Goal: Find specific page/section: Find specific page/section

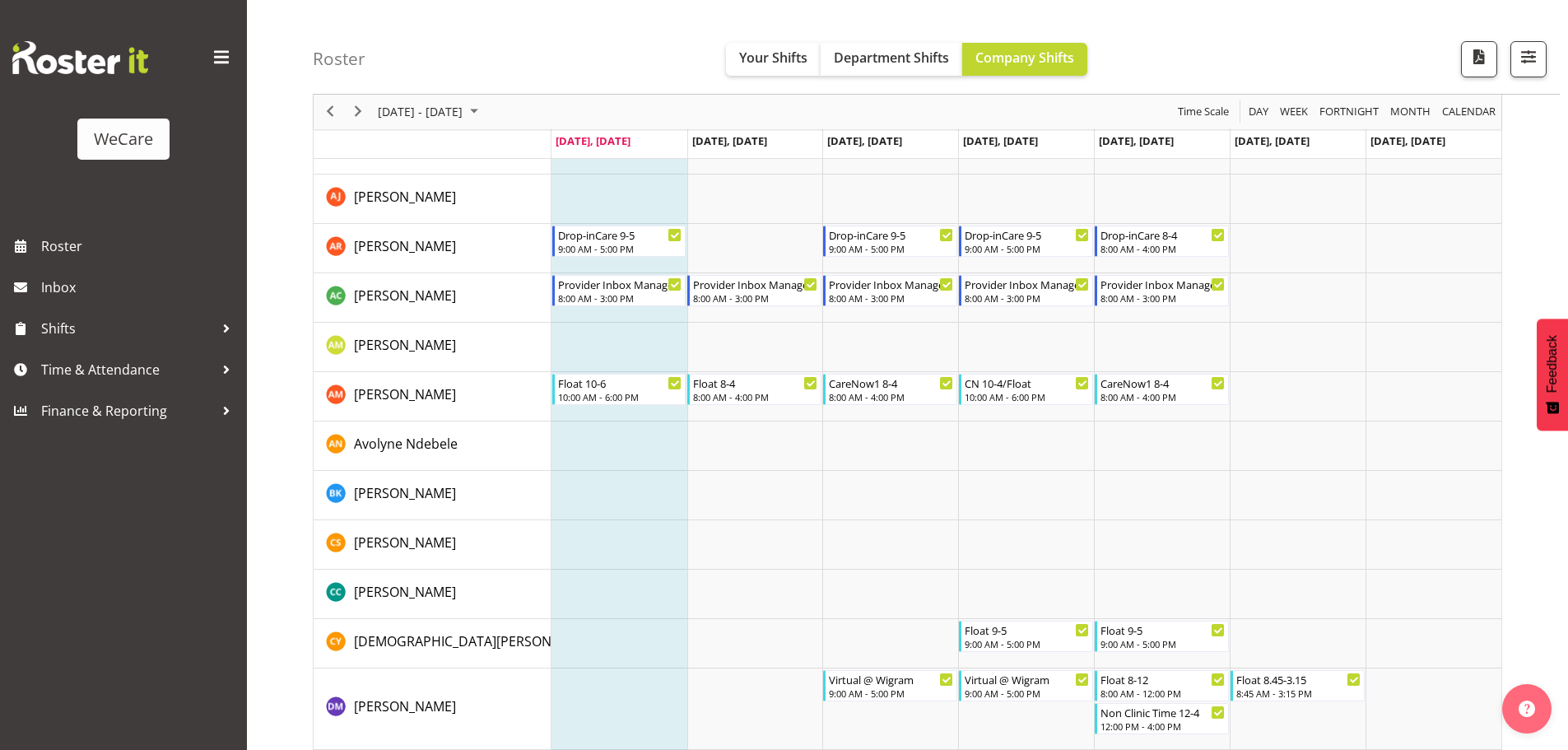
scroll to position [1071, 0]
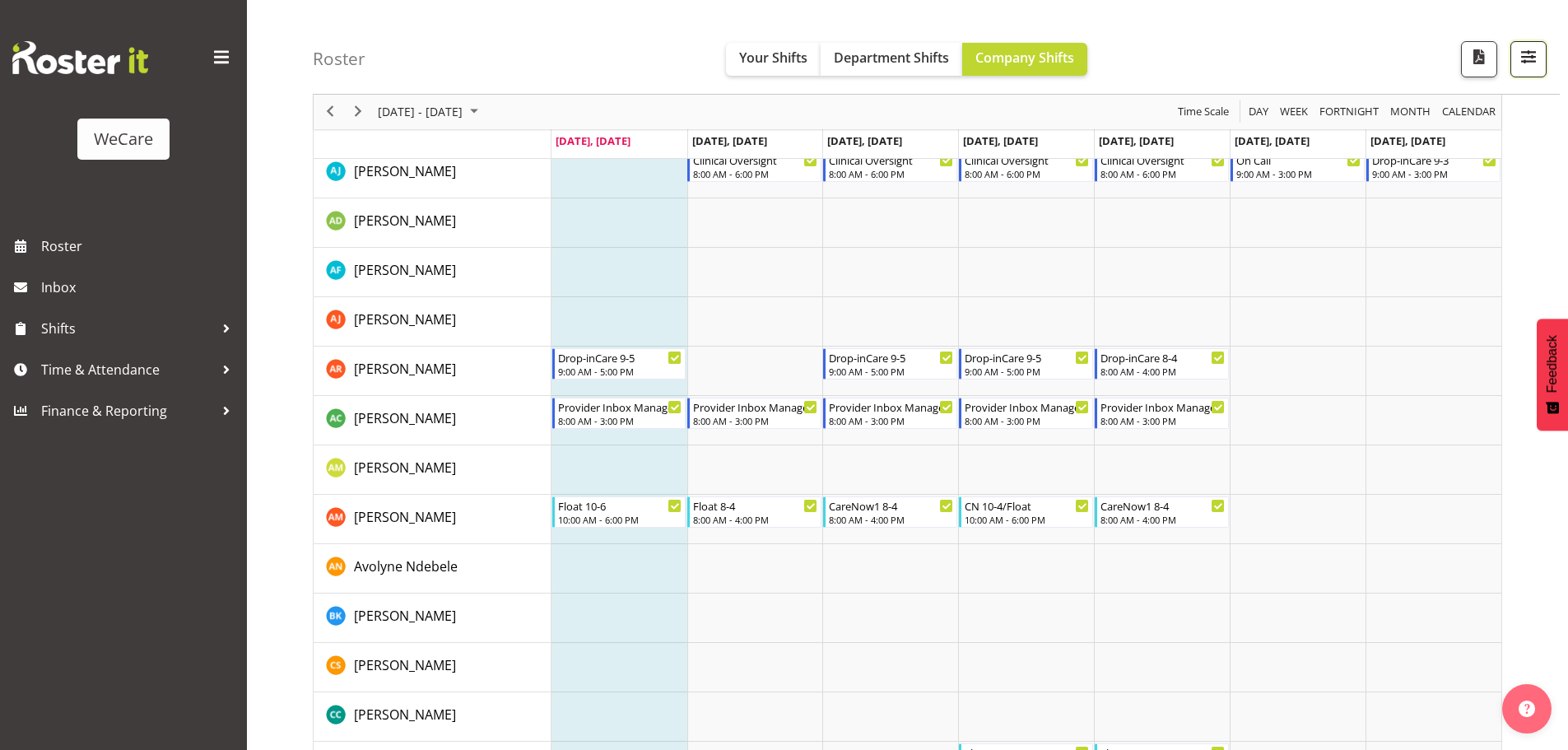
click at [1542, 61] on button "button" at bounding box center [1529, 59] width 36 height 36
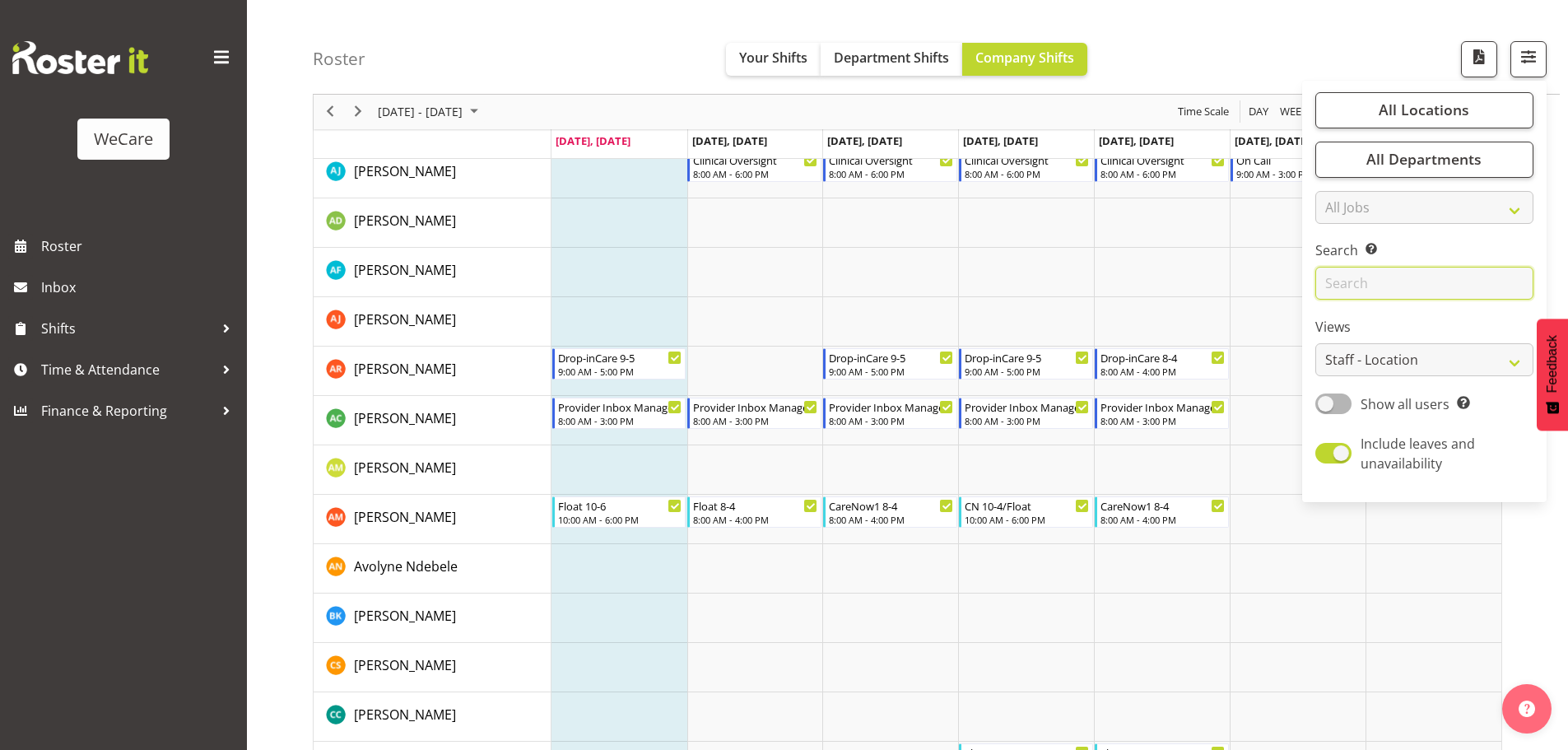
click at [1369, 284] on input "text" at bounding box center [1425, 285] width 218 height 33
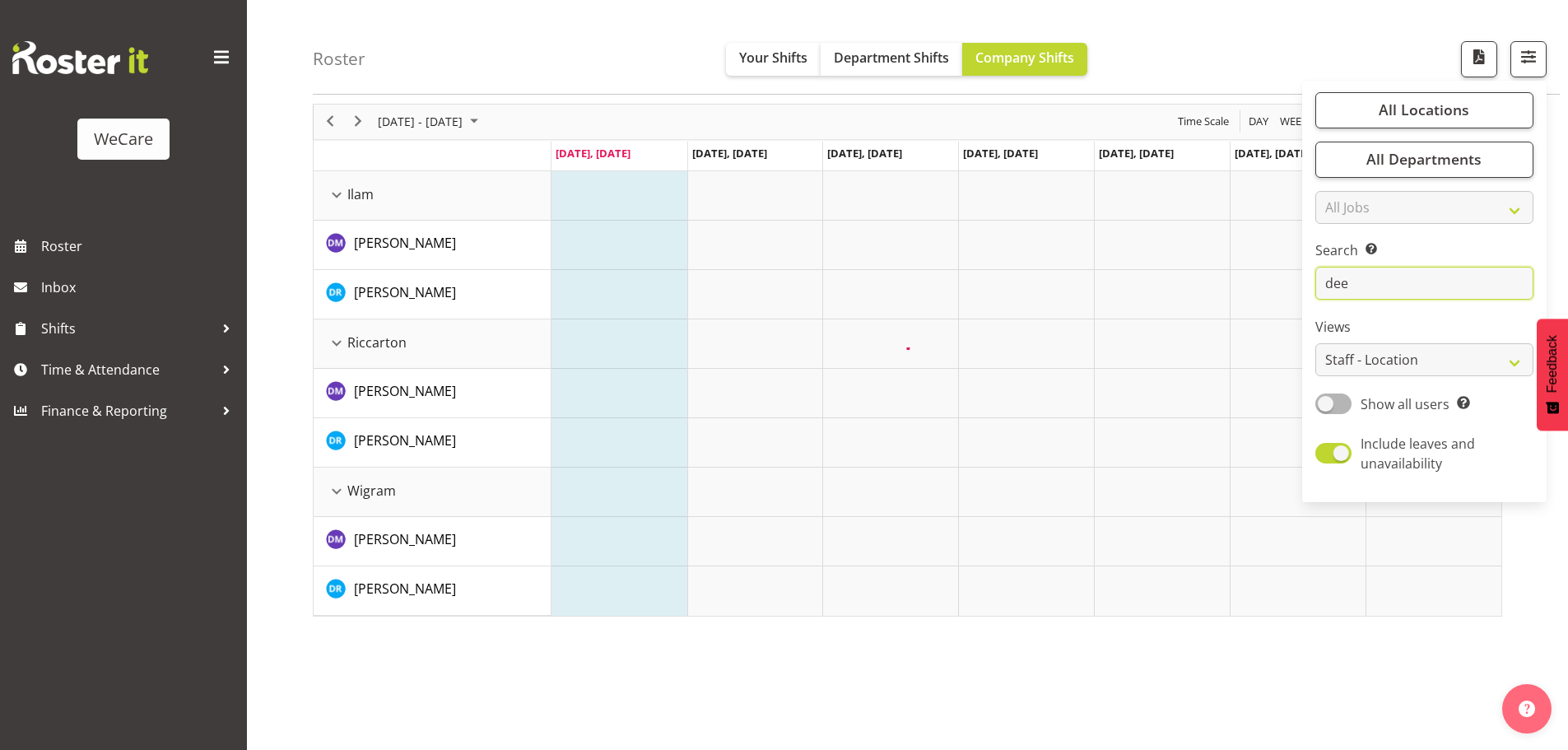
scroll to position [60, 0]
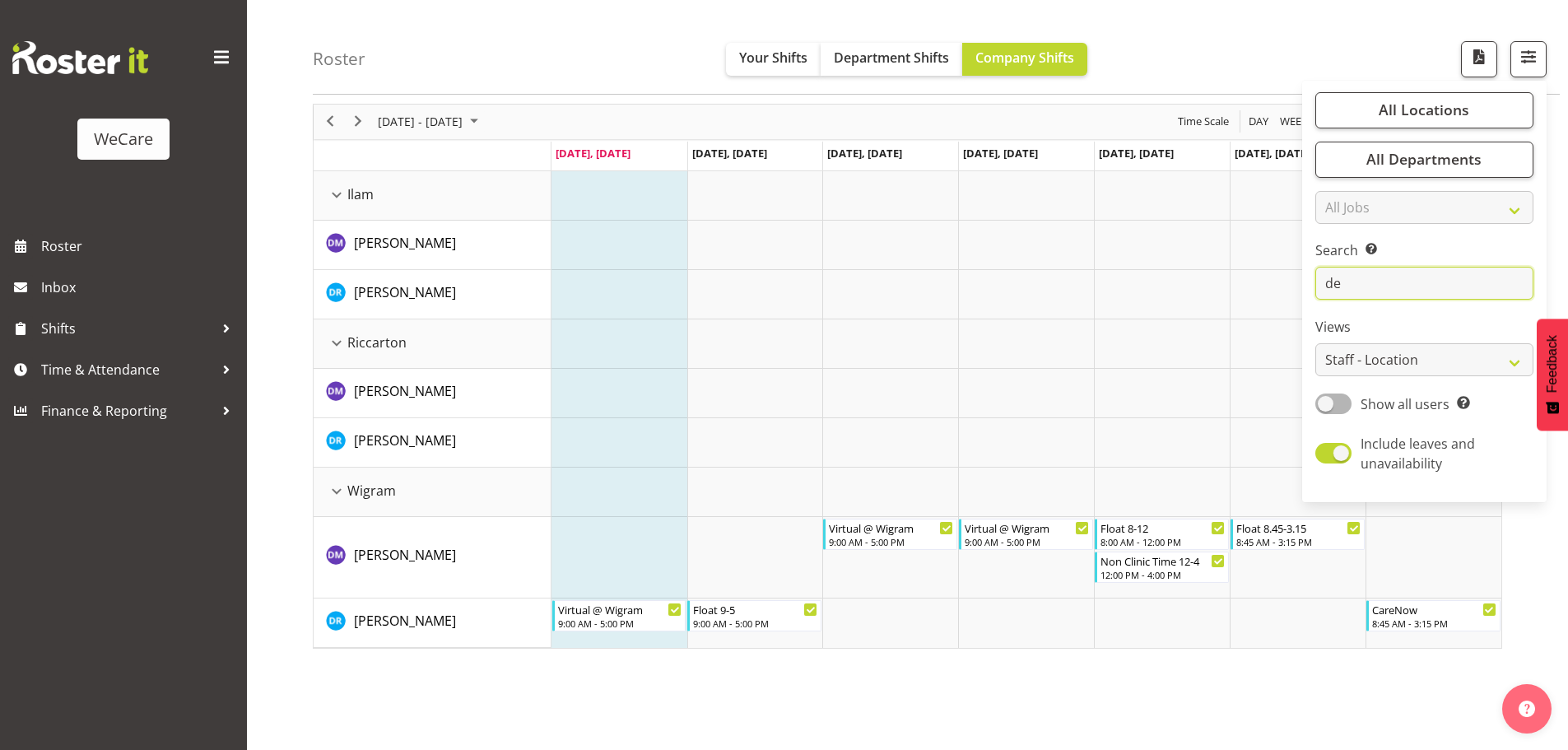
type input "d"
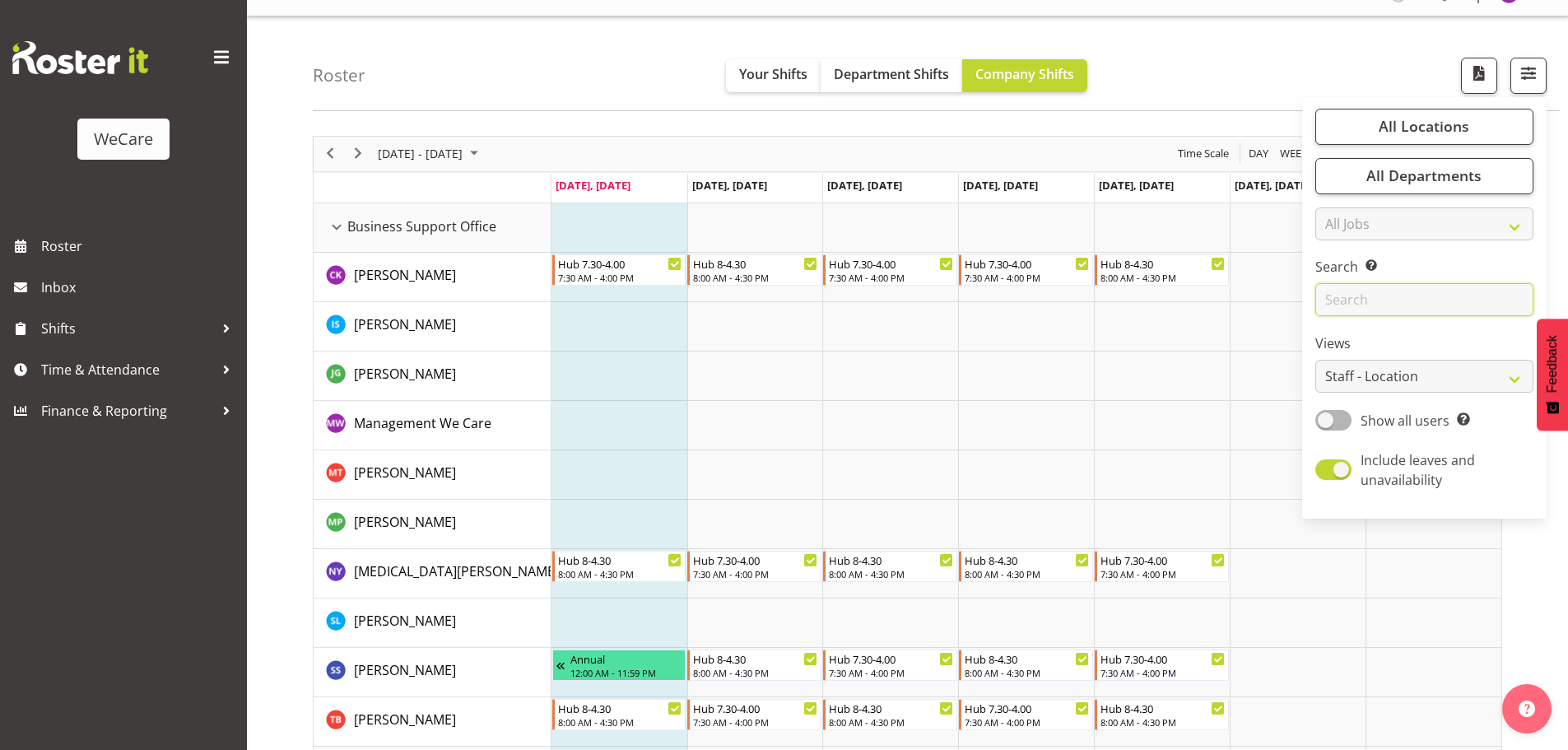
scroll to position [0, 0]
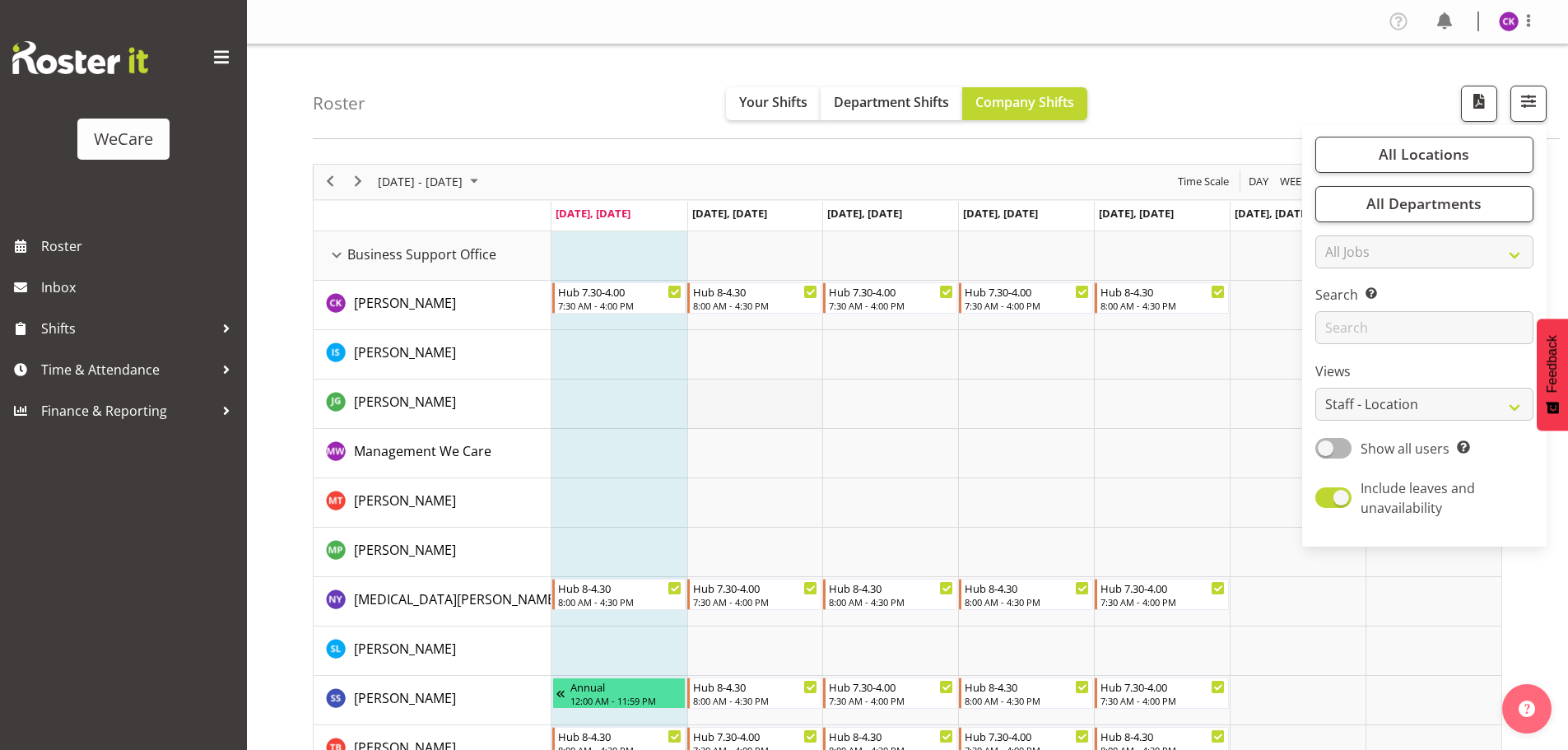
click at [885, 408] on td "Timeline Week of September 22, 2025" at bounding box center [890, 404] width 135 height 49
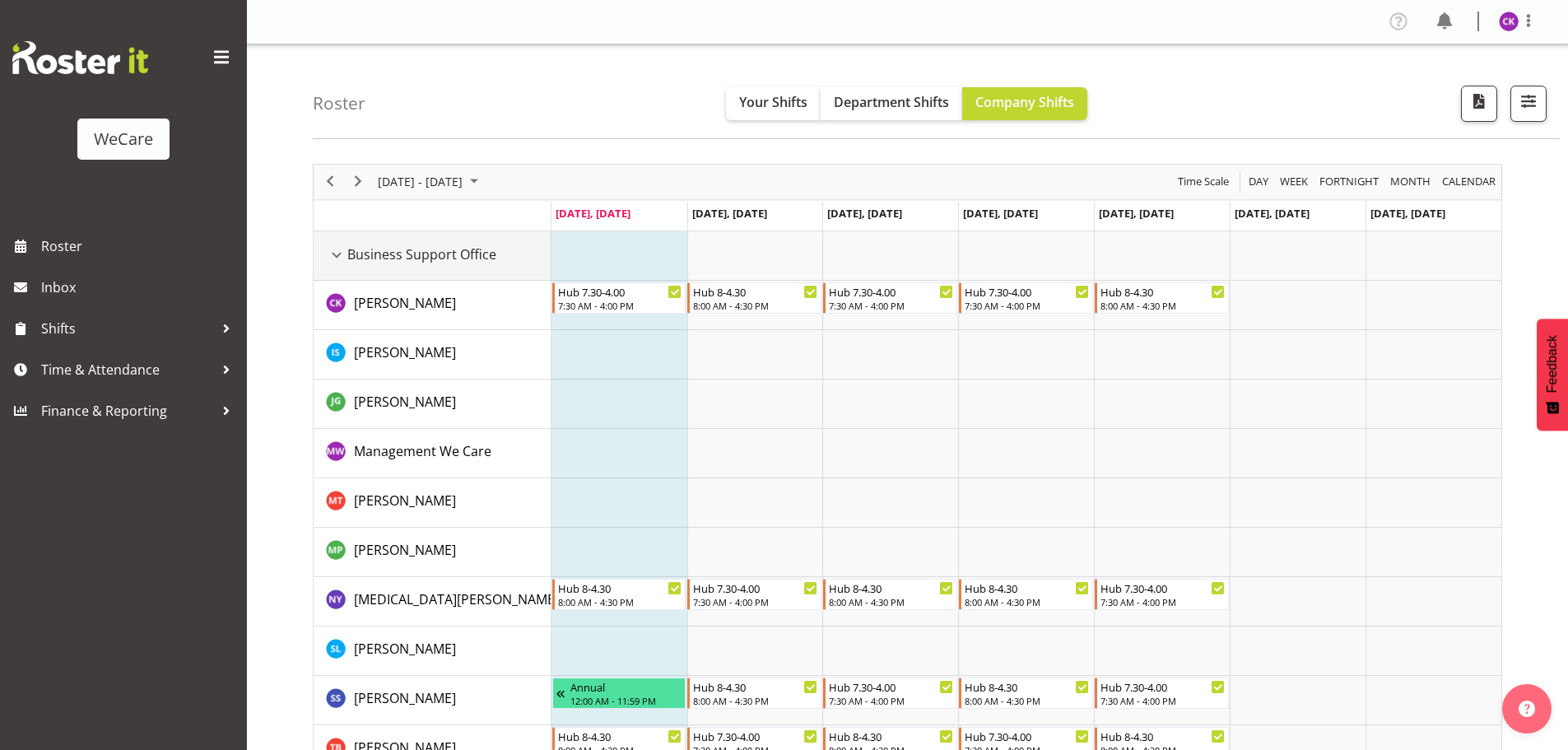
drag, startPoint x: 340, startPoint y: 258, endPoint x: 600, endPoint y: 301, distance: 263.5
click at [340, 258] on div "Business Support Office resource" at bounding box center [337, 255] width 22 height 22
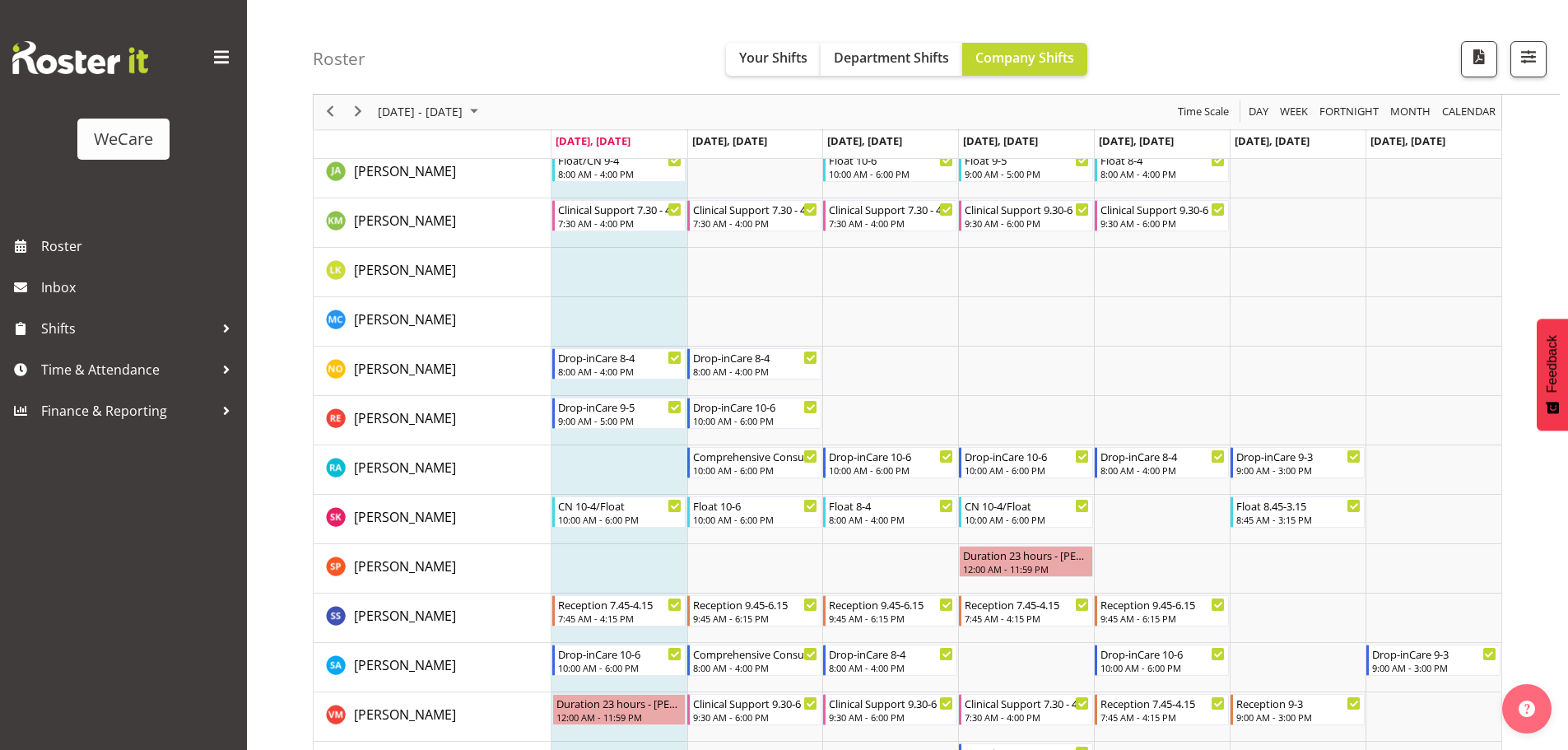
scroll to position [1071, 0]
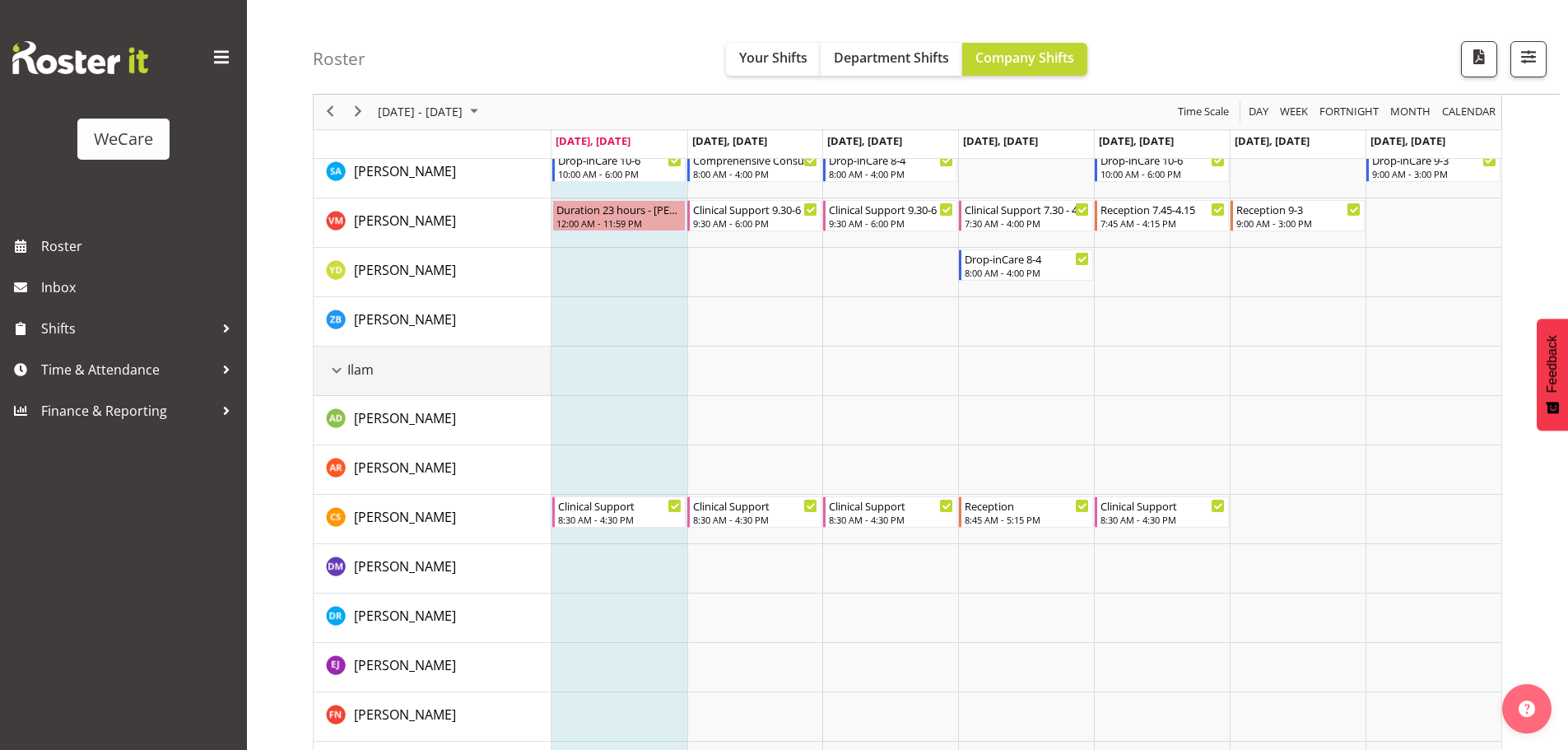
click at [333, 366] on div "Ilam resource" at bounding box center [337, 371] width 22 height 22
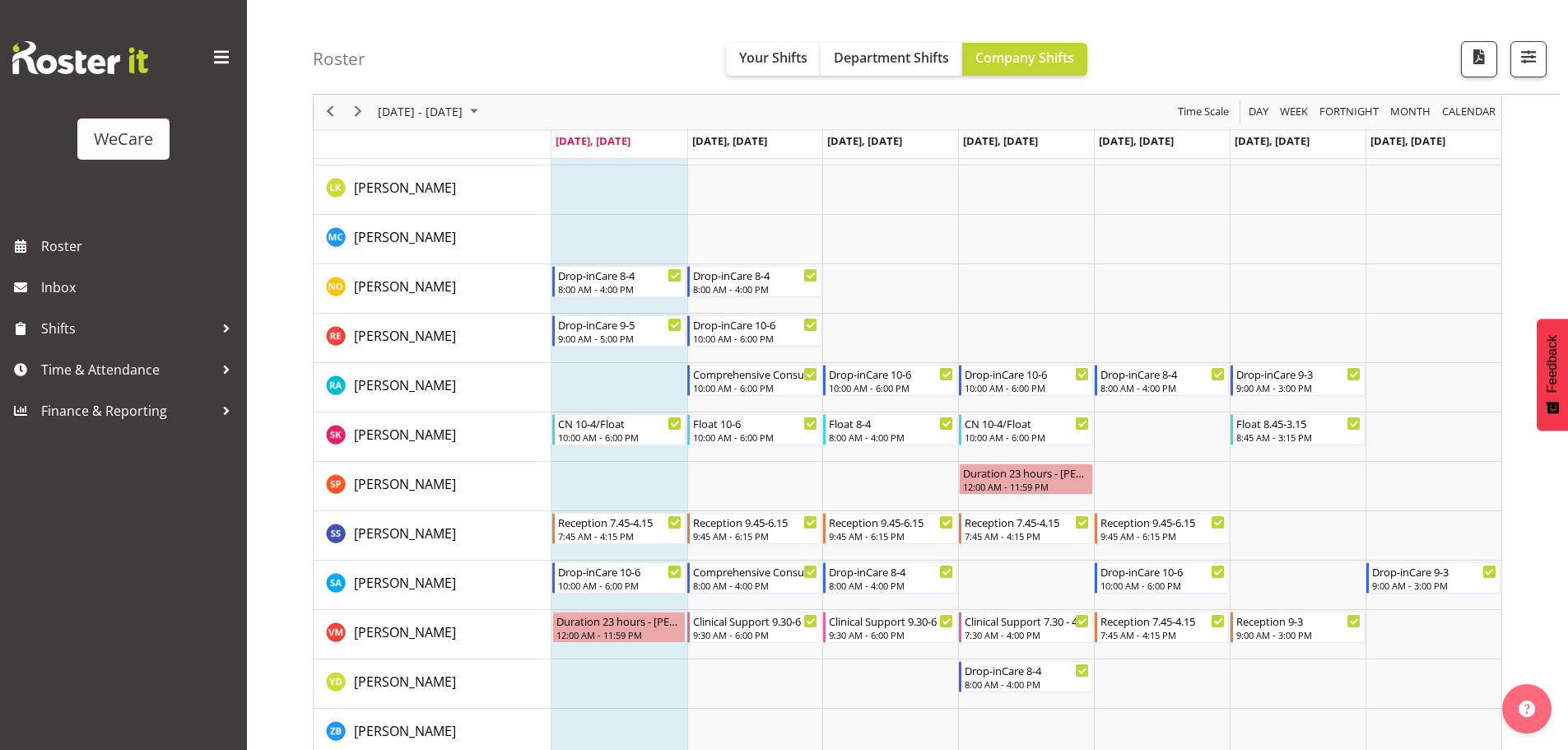
scroll to position [741, 0]
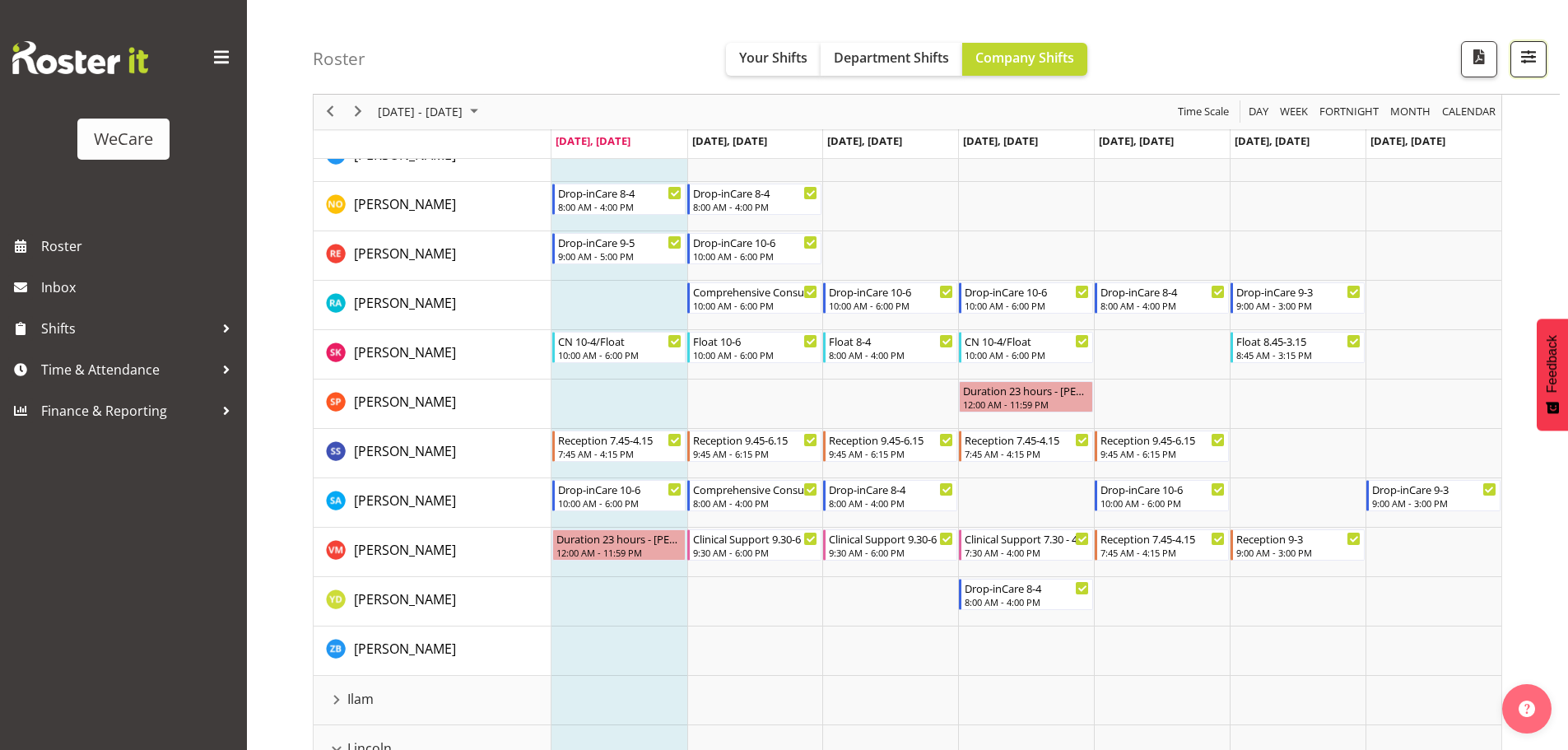
click at [1538, 57] on span "button" at bounding box center [1529, 57] width 22 height 22
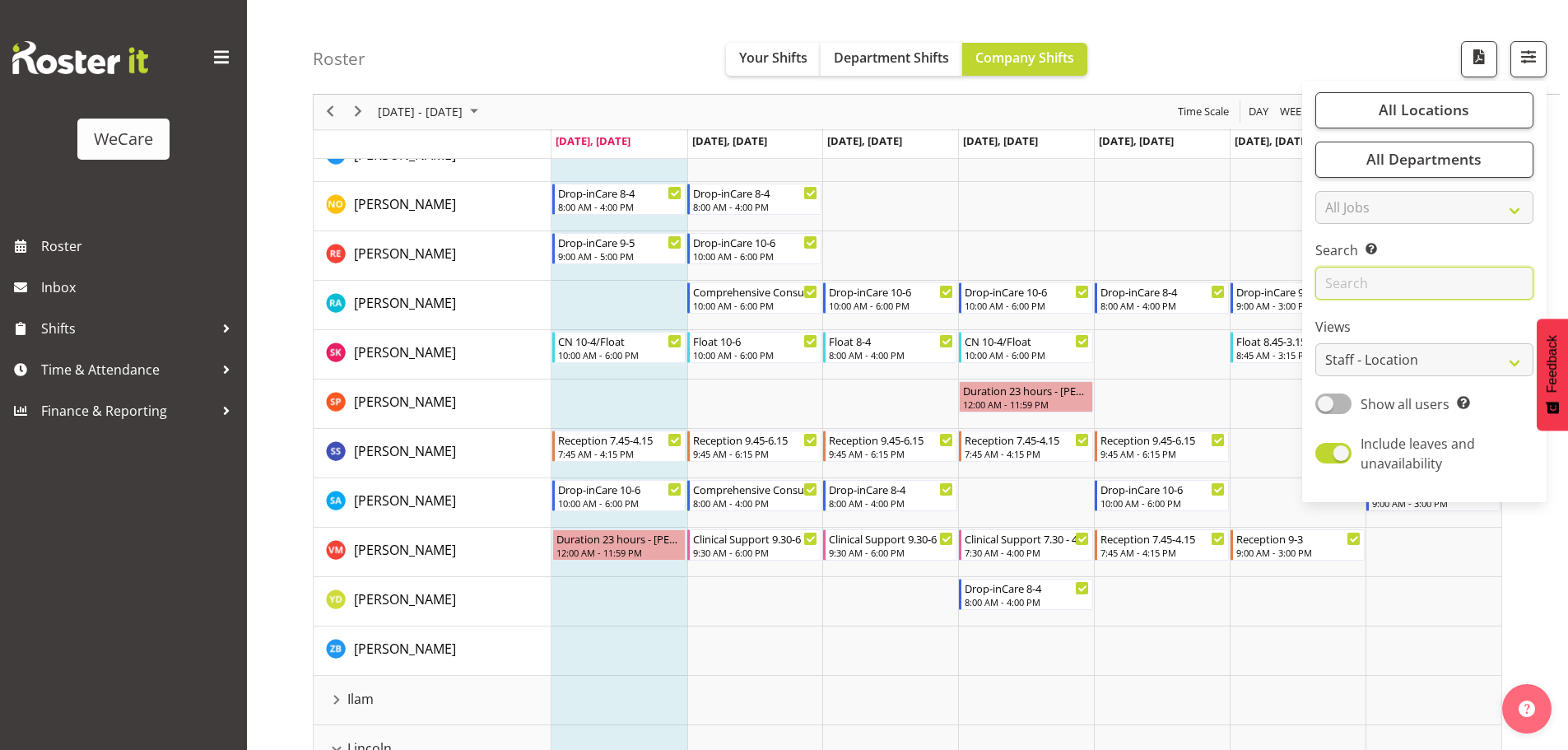
click at [1344, 280] on input "text" at bounding box center [1425, 285] width 218 height 33
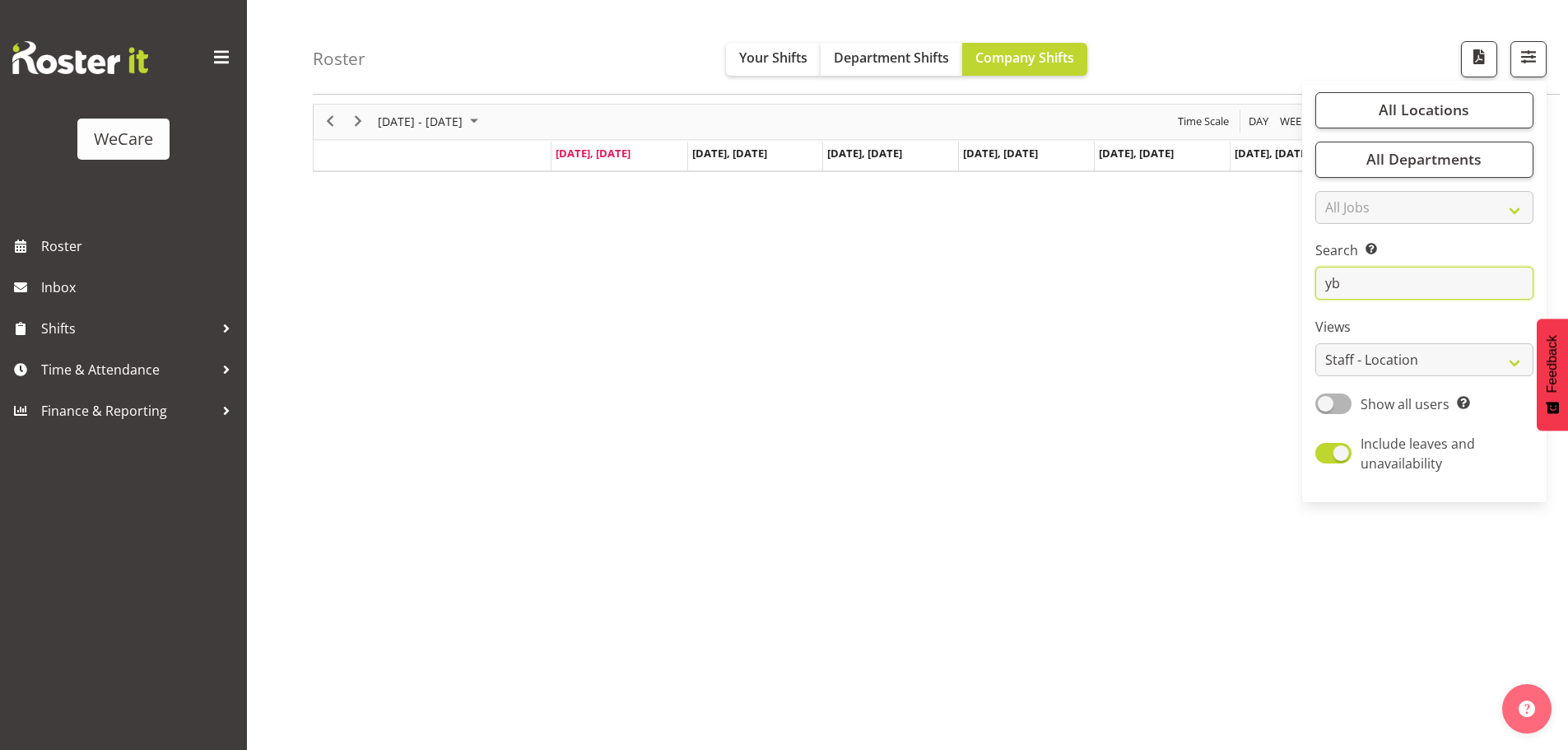
scroll to position [0, 0]
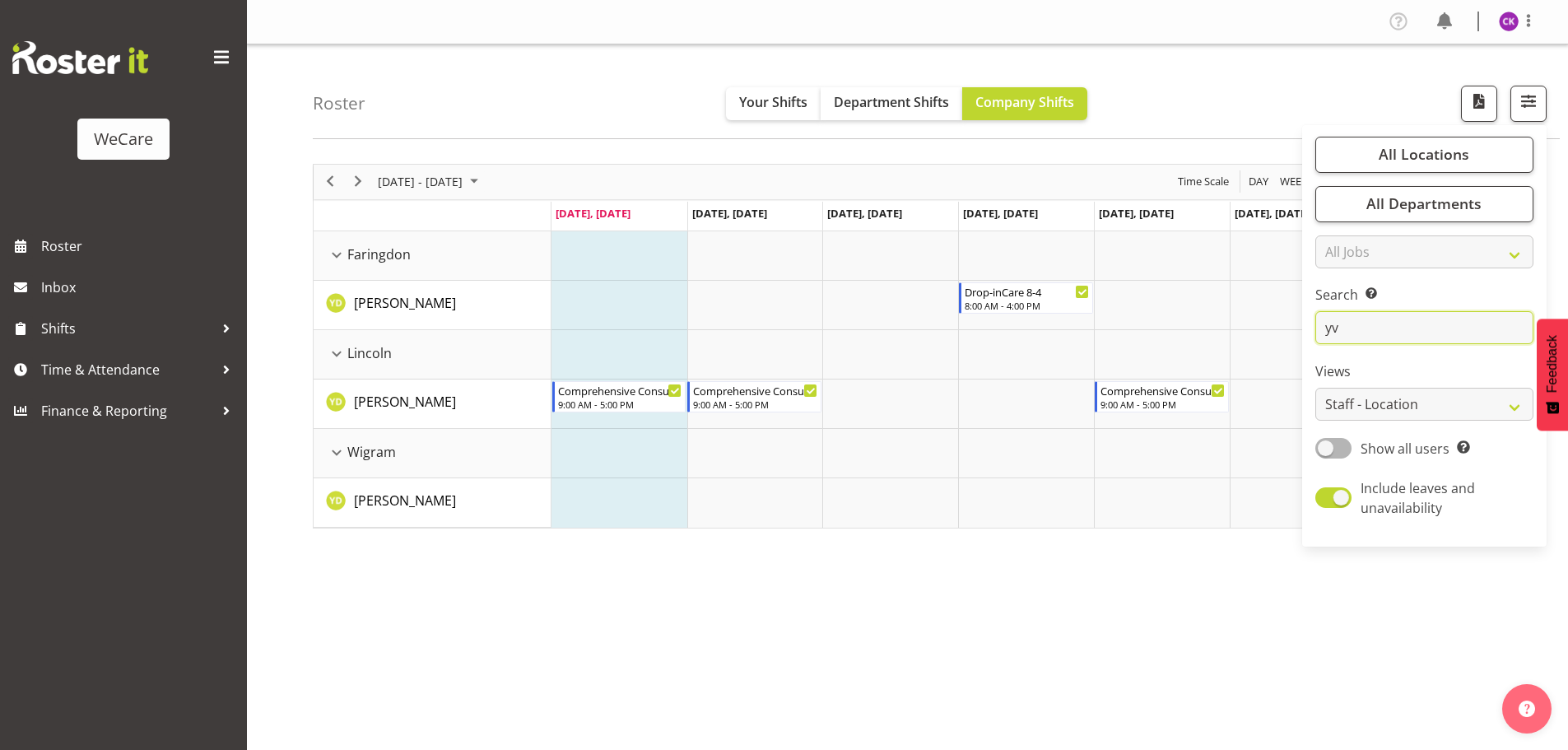
type input "y"
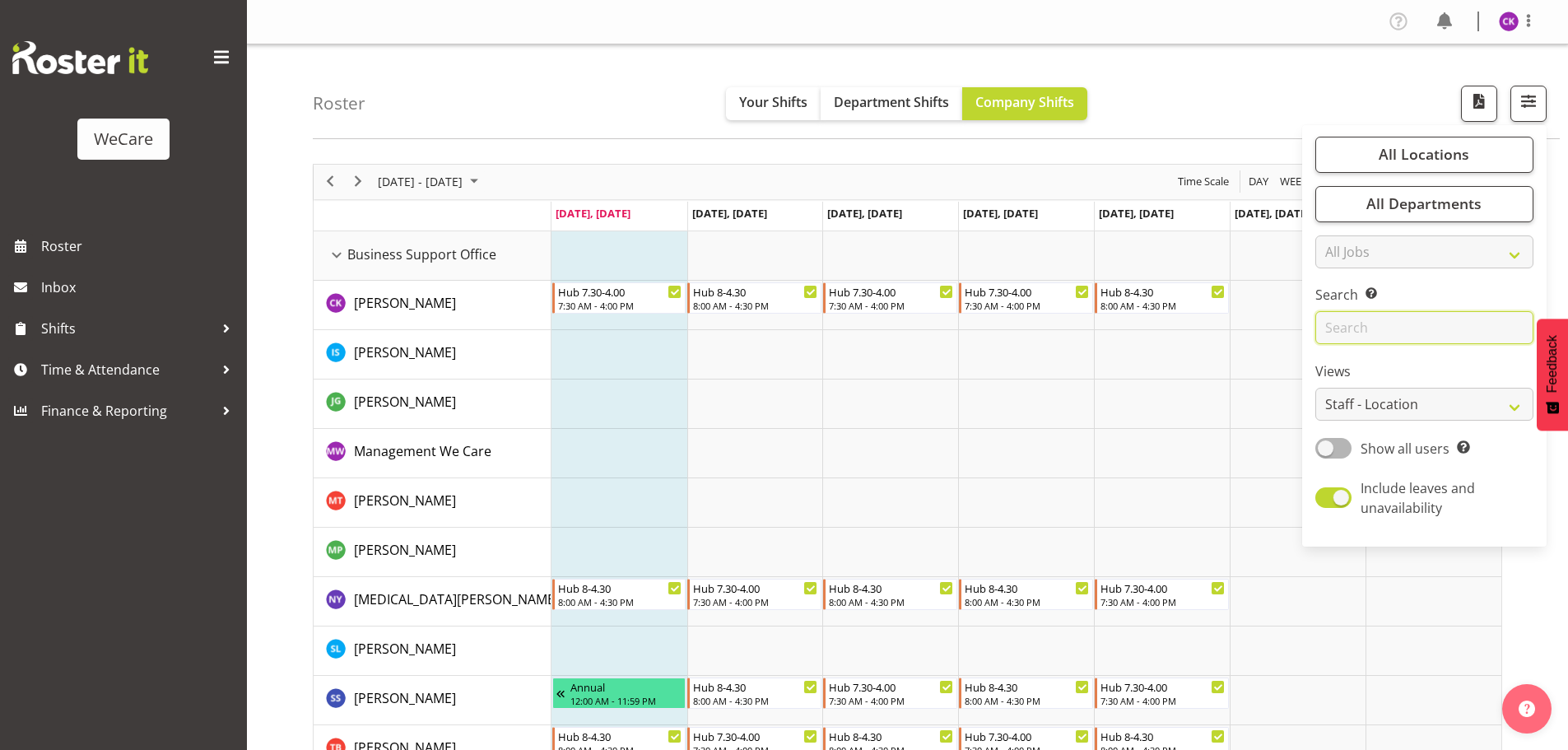
click at [1389, 325] on input "text" at bounding box center [1425, 328] width 218 height 33
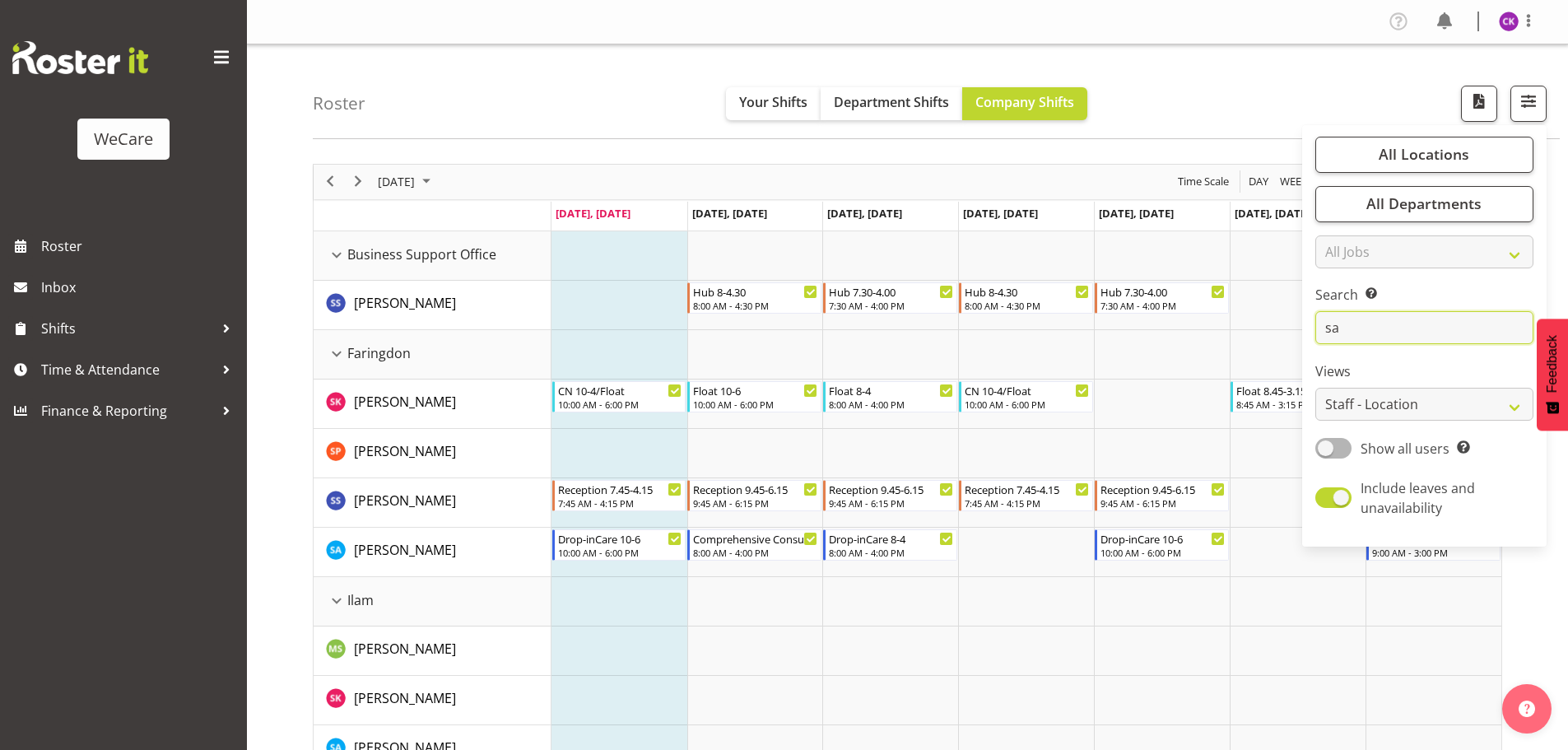
type input "s"
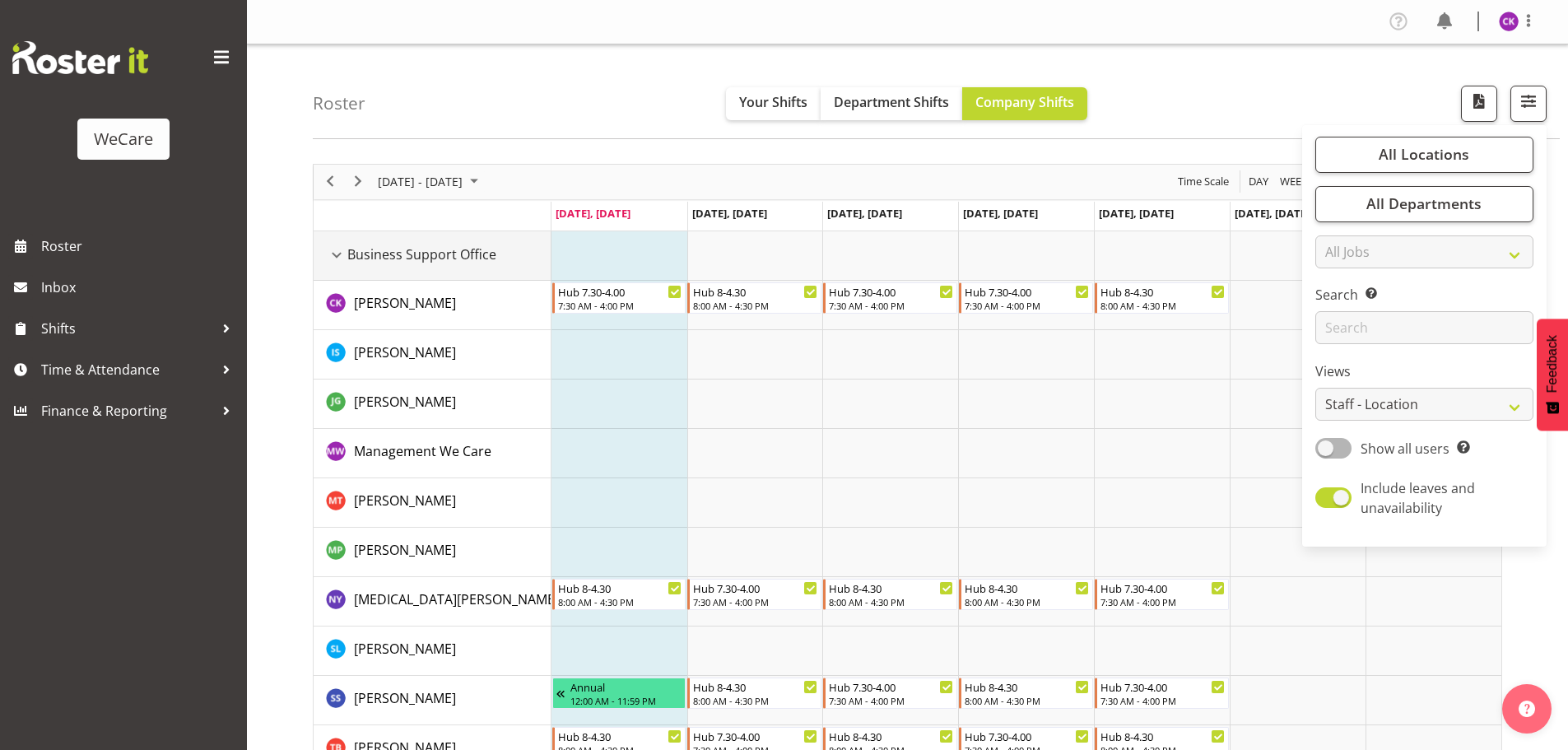
click at [338, 253] on div "Business Support Office resource" at bounding box center [337, 255] width 22 height 22
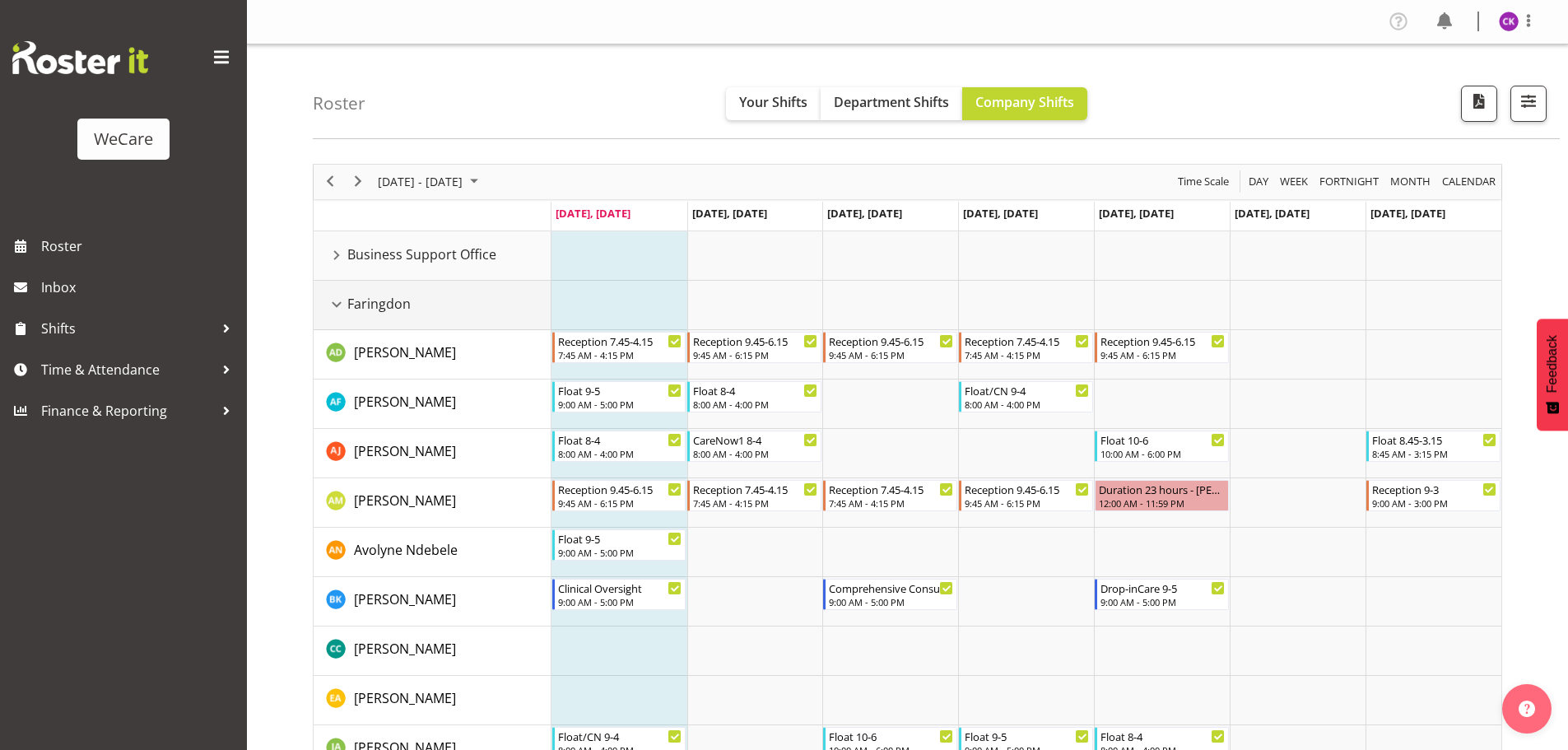
drag, startPoint x: 342, startPoint y: 310, endPoint x: 343, endPoint y: 292, distance: 18.0
click at [341, 310] on div "Faringdon resource" at bounding box center [337, 305] width 22 height 22
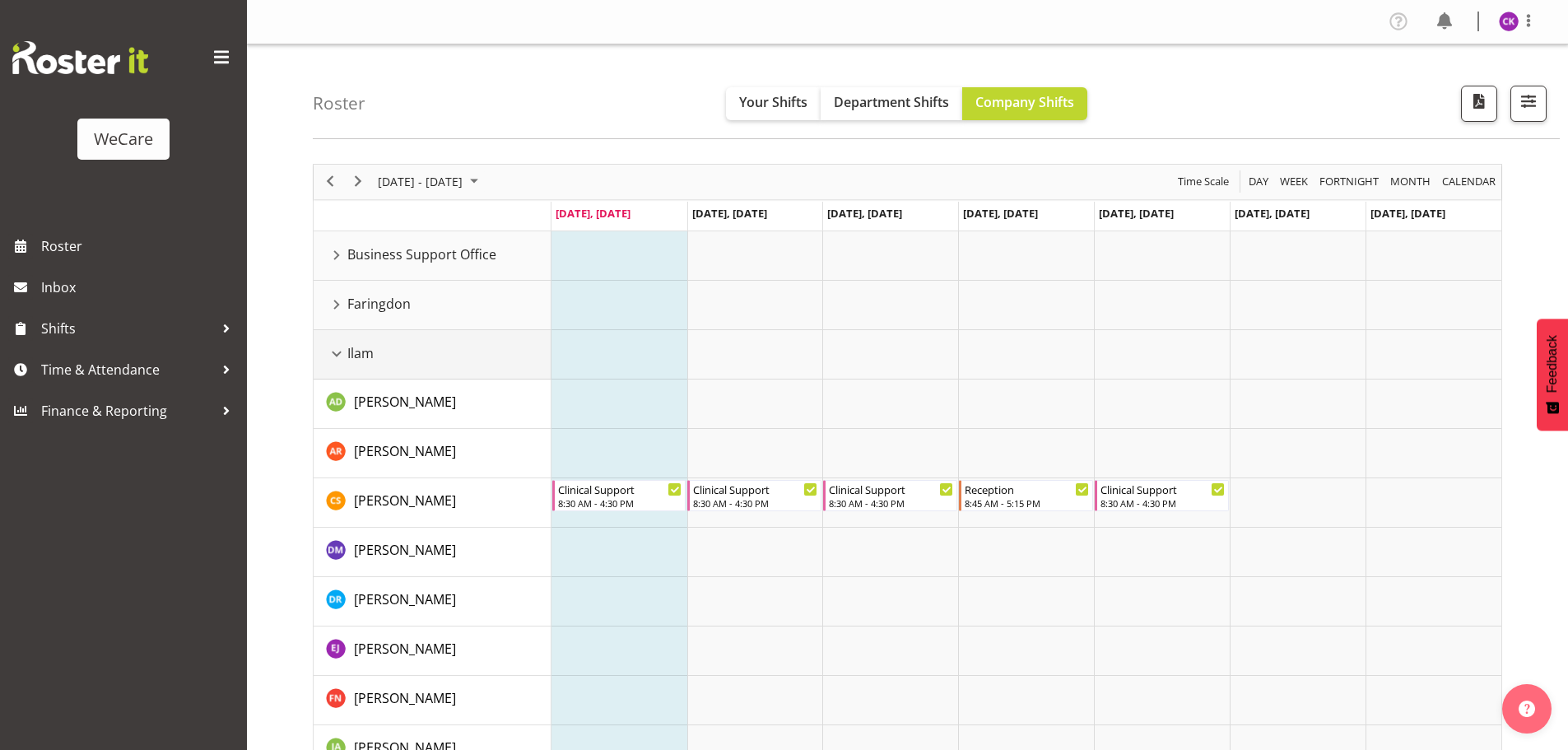
click at [340, 358] on div "Ilam resource" at bounding box center [337, 354] width 22 height 22
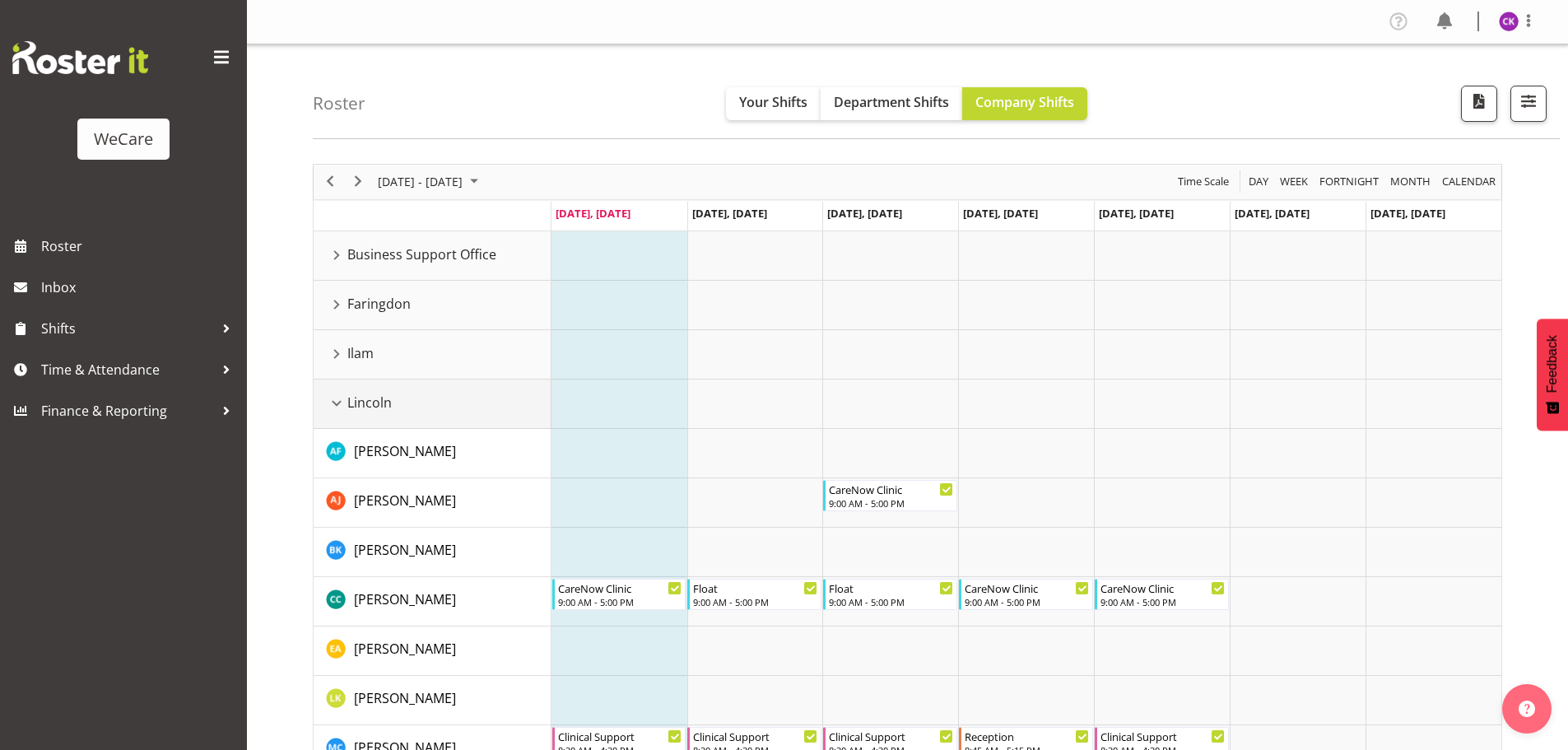
click at [339, 403] on div "Lincoln resource" at bounding box center [337, 403] width 22 height 22
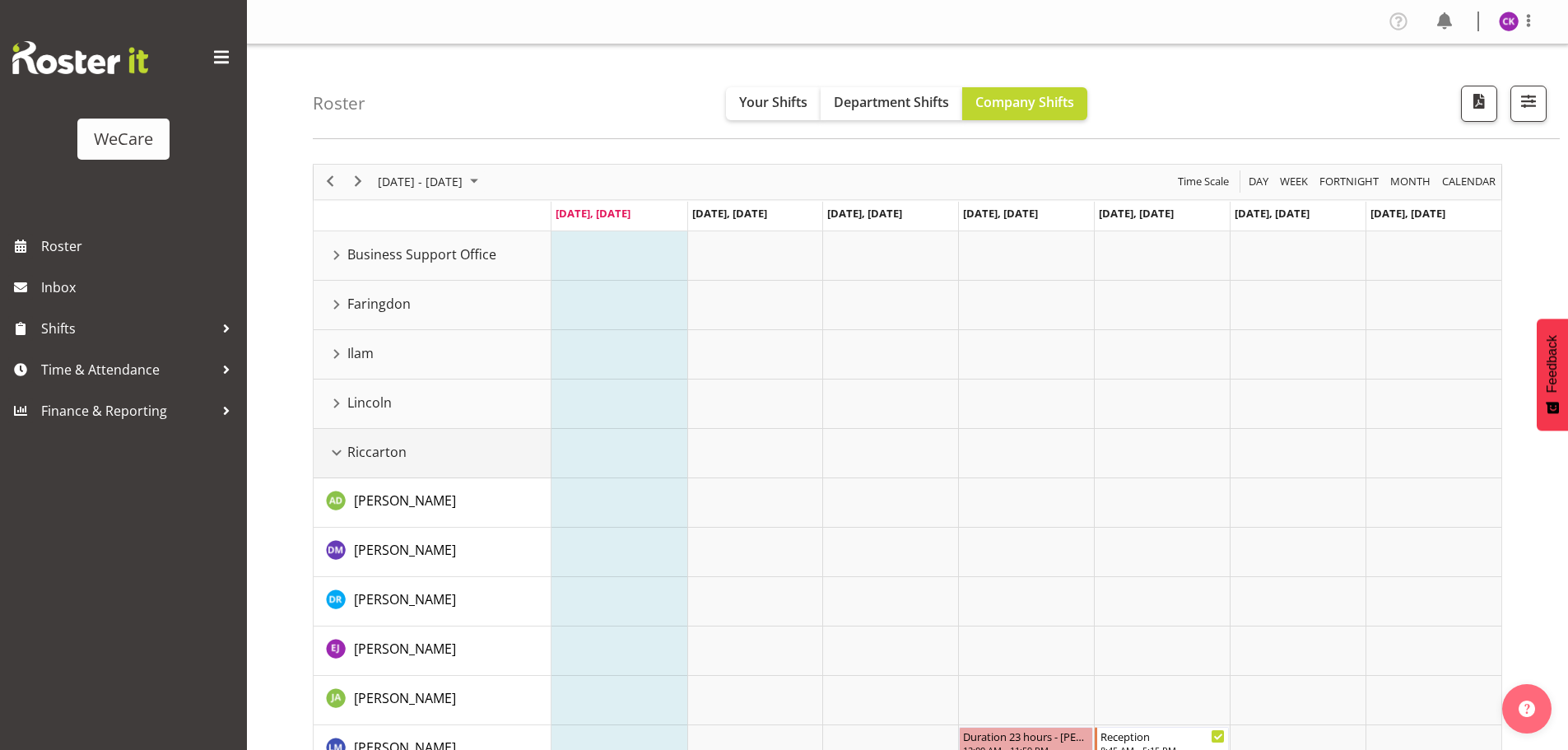
click at [328, 453] on div "Riccarton resource" at bounding box center [337, 454] width 22 height 22
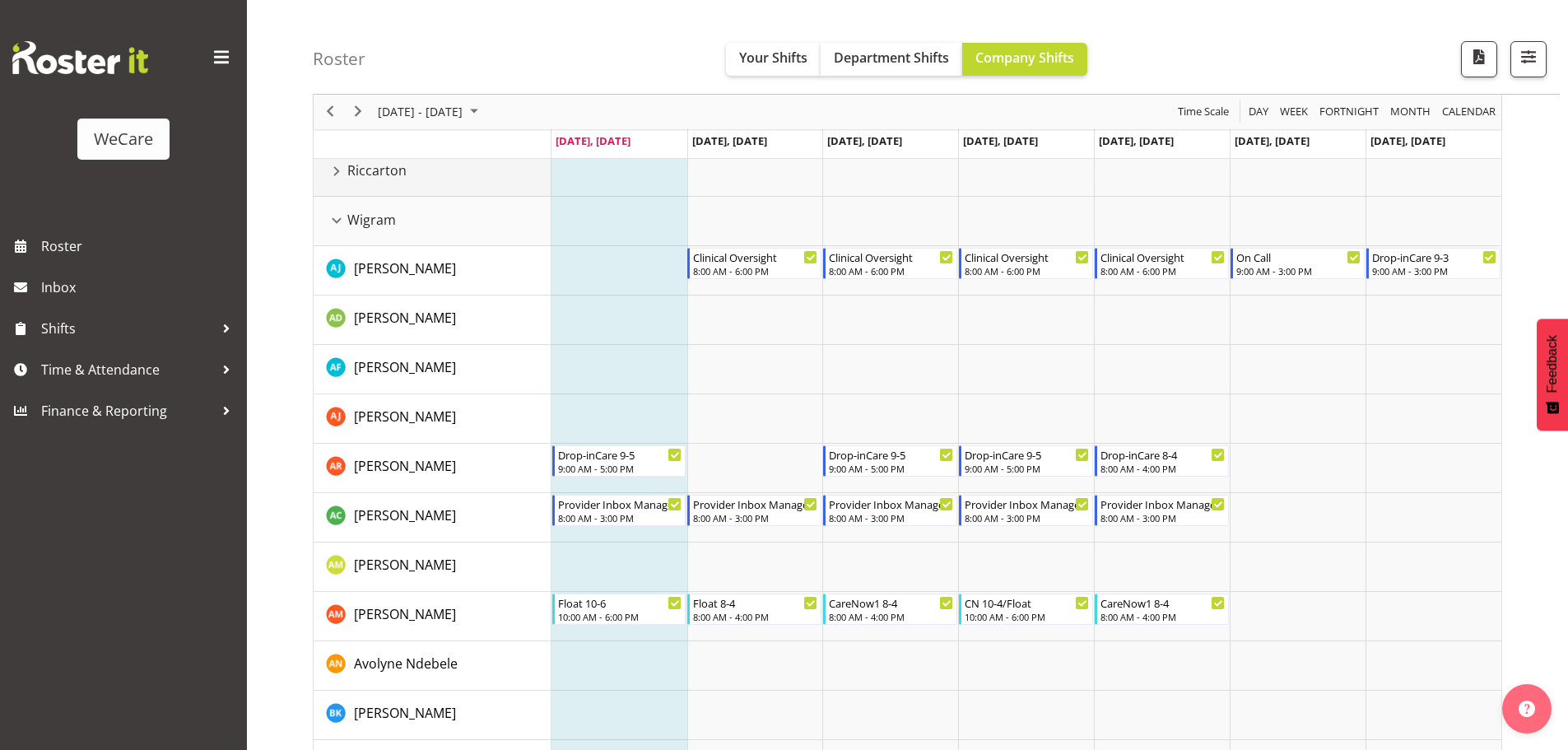
scroll to position [330, 0]
